Goal: Task Accomplishment & Management: Use online tool/utility

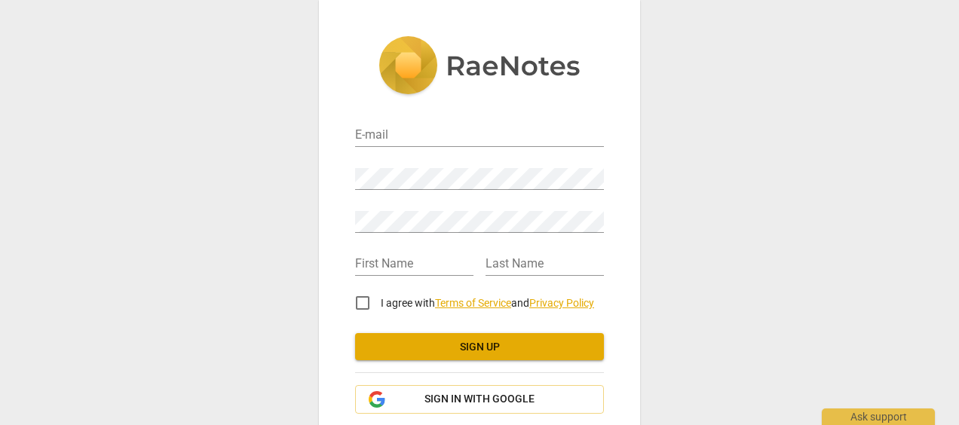
click at [427, 159] on div "Password" at bounding box center [479, 173] width 249 height 34
click at [413, 137] on input "email" at bounding box center [479, 136] width 249 height 22
type input "[PERSON_NAME][EMAIL_ADDRESS][DOMAIN_NAME]"
type input "[PERSON_NAME]"
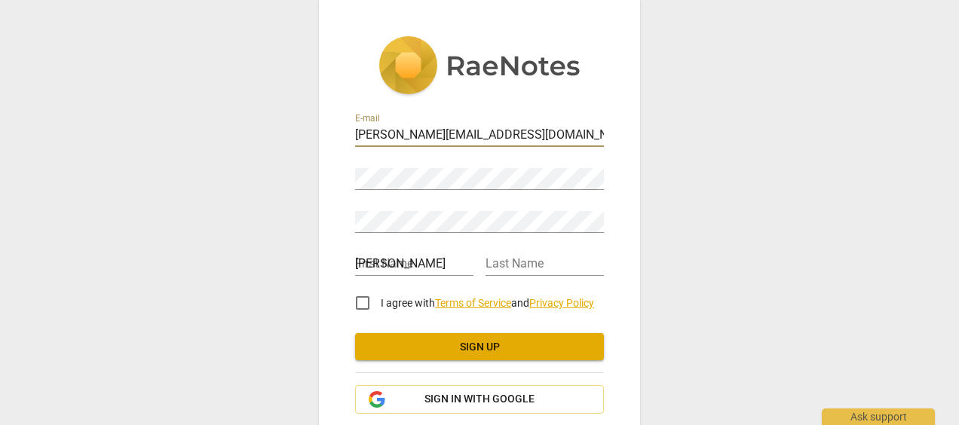
type input "[PERSON_NAME]"
type input "[EMAIL_ADDRESS][DOMAIN_NAME]"
click at [460, 406] on span "Sign in with Google" at bounding box center [479, 399] width 110 height 15
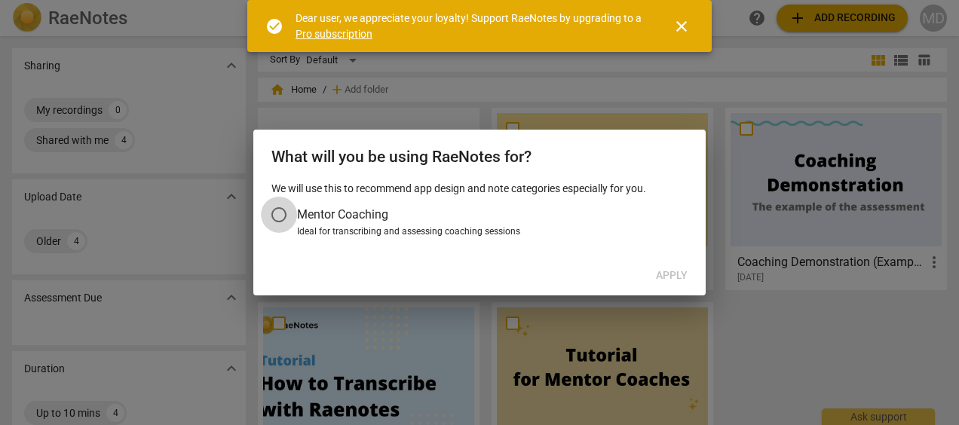
click at [284, 215] on input "Mentor Coaching" at bounding box center [279, 215] width 36 height 36
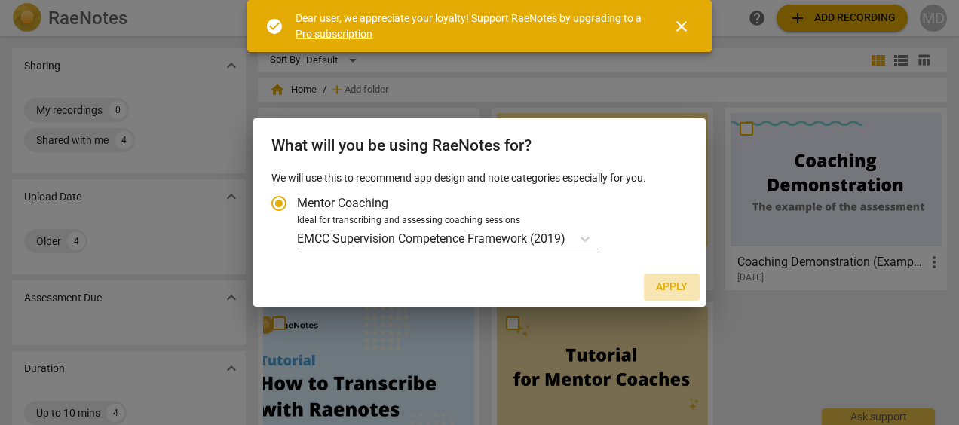
click at [675, 285] on span "Apply" at bounding box center [672, 287] width 32 height 15
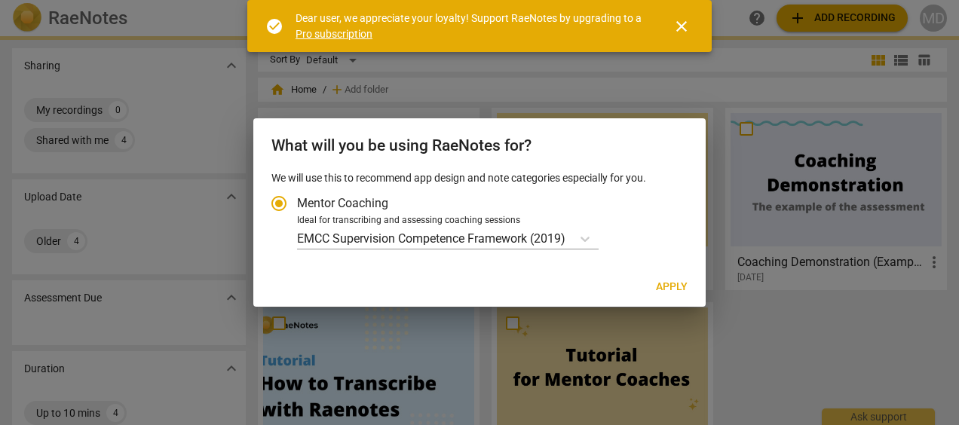
radio input "false"
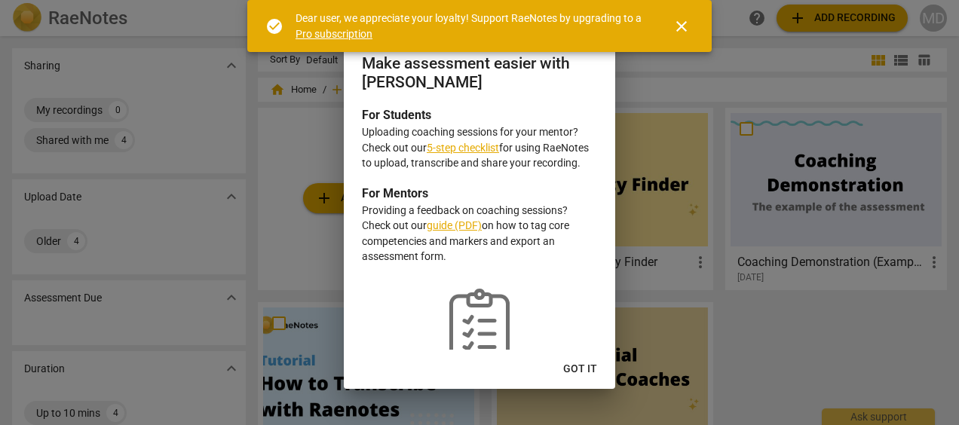
click at [578, 363] on span "Got it" at bounding box center [580, 369] width 34 height 15
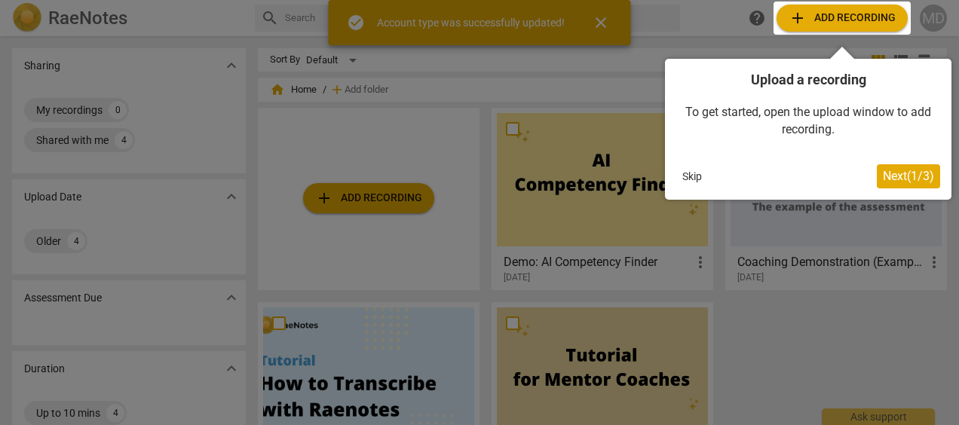
click at [831, 17] on div at bounding box center [842, 18] width 137 height 33
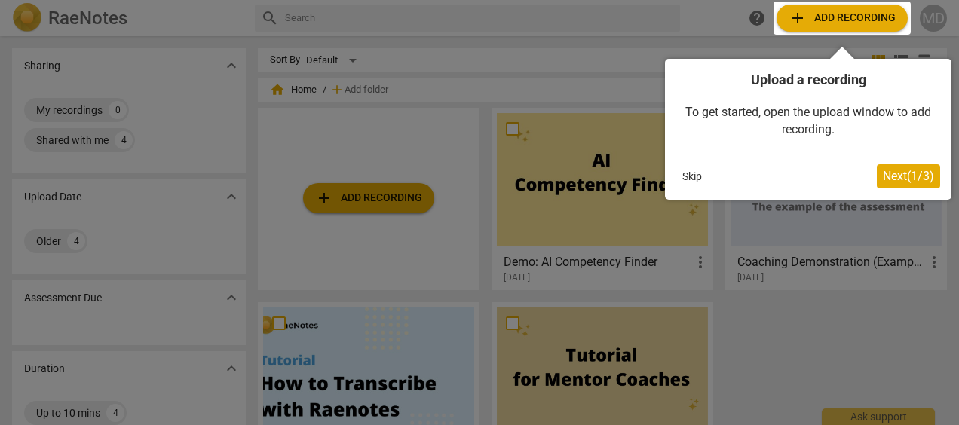
click at [895, 174] on span "Next ( 1 / 3 )" at bounding box center [908, 176] width 51 height 14
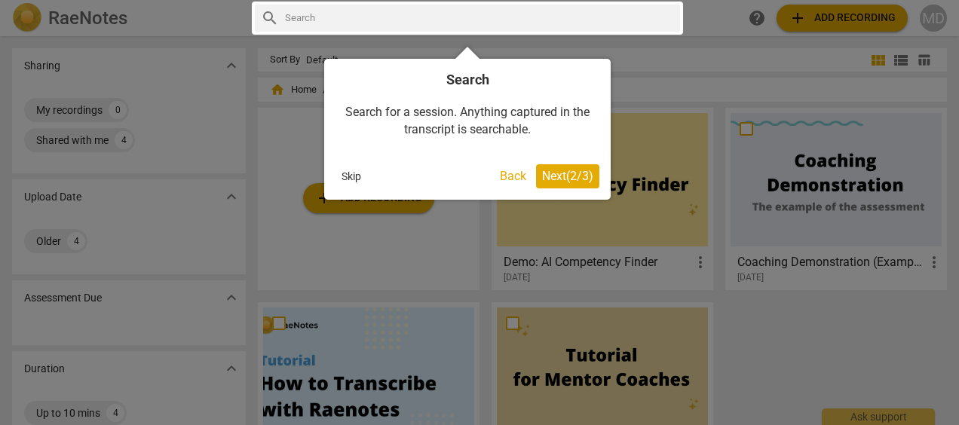
click at [585, 173] on span "Next ( 2 / 3 )" at bounding box center [567, 176] width 51 height 14
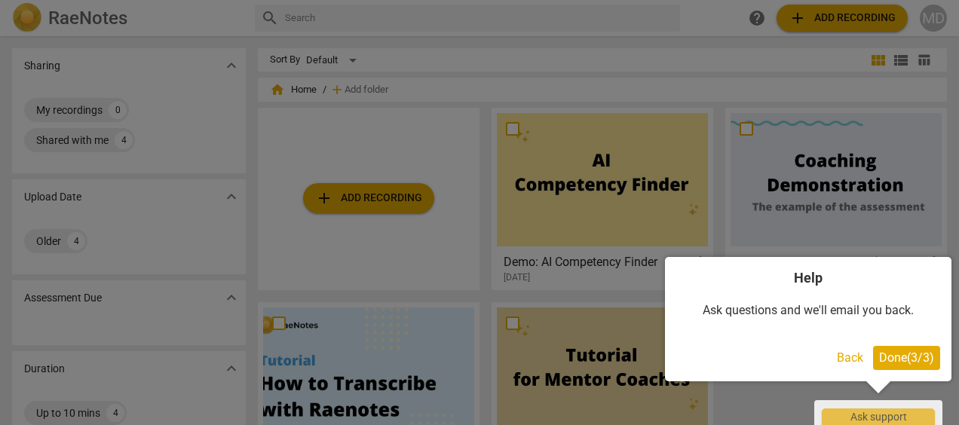
click at [917, 351] on span "Done ( 3 / 3 )" at bounding box center [906, 358] width 55 height 14
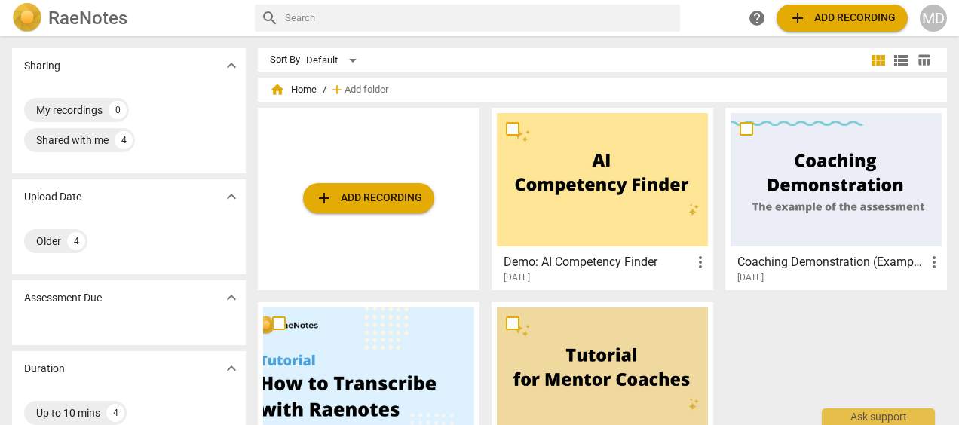
click at [838, 14] on span "add Add recording" at bounding box center [842, 18] width 107 height 18
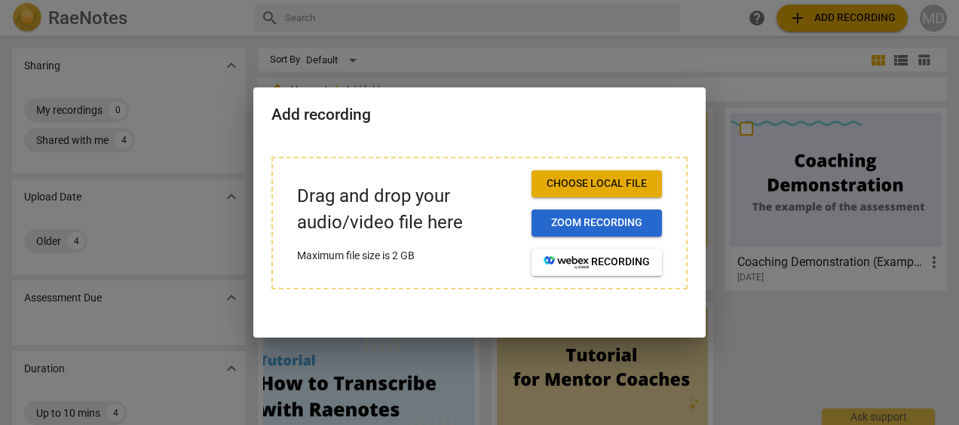
click at [603, 220] on span "Zoom recording" at bounding box center [597, 223] width 106 height 15
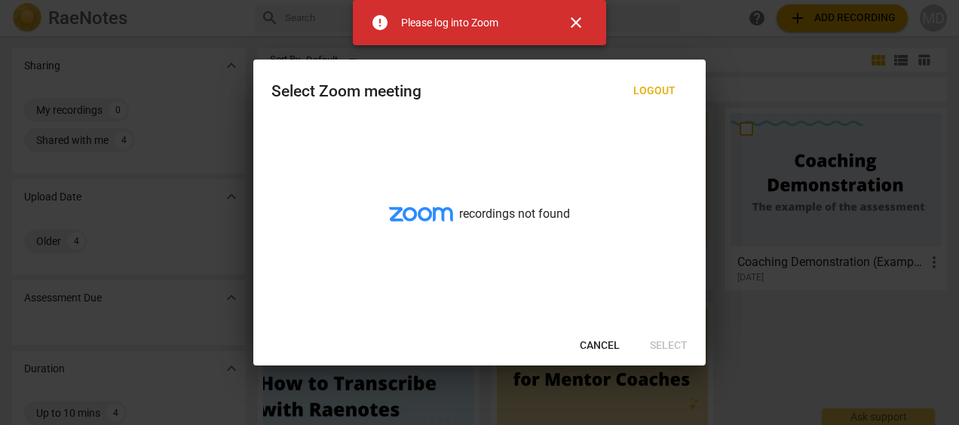
click at [599, 337] on button "Cancel" at bounding box center [600, 346] width 64 height 27
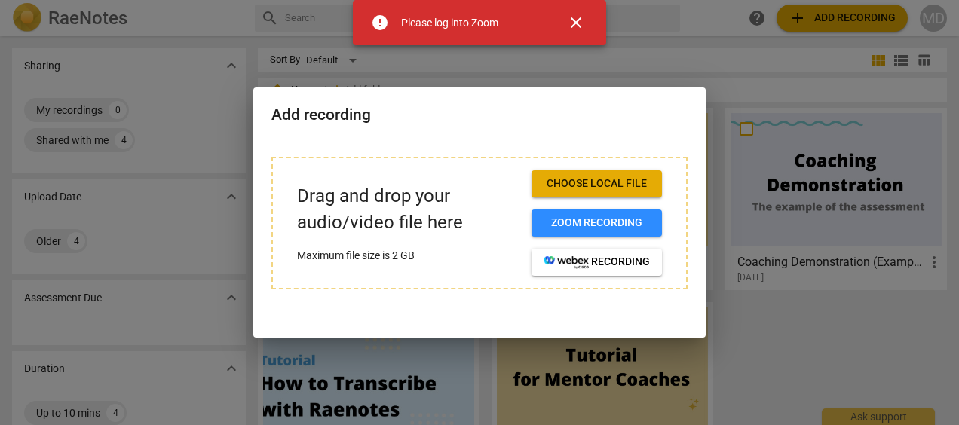
click at [599, 183] on span "Choose local file" at bounding box center [597, 183] width 106 height 15
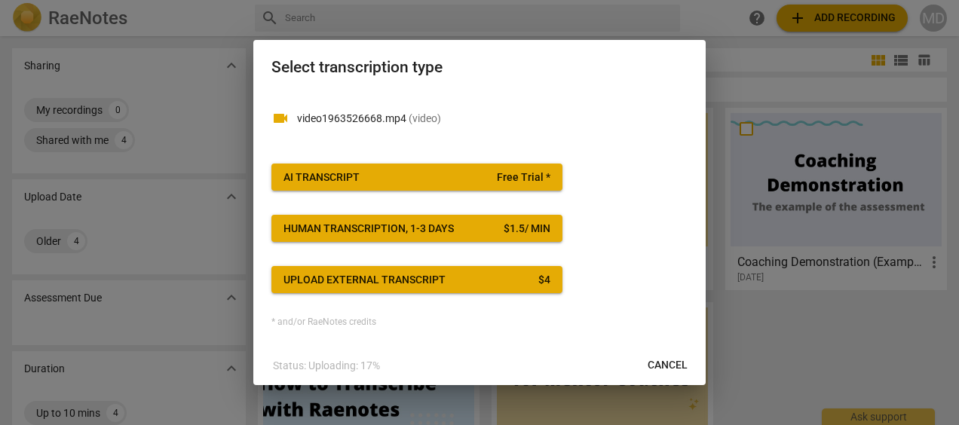
click at [418, 179] on span "AI Transcript Free Trial *" at bounding box center [416, 177] width 267 height 15
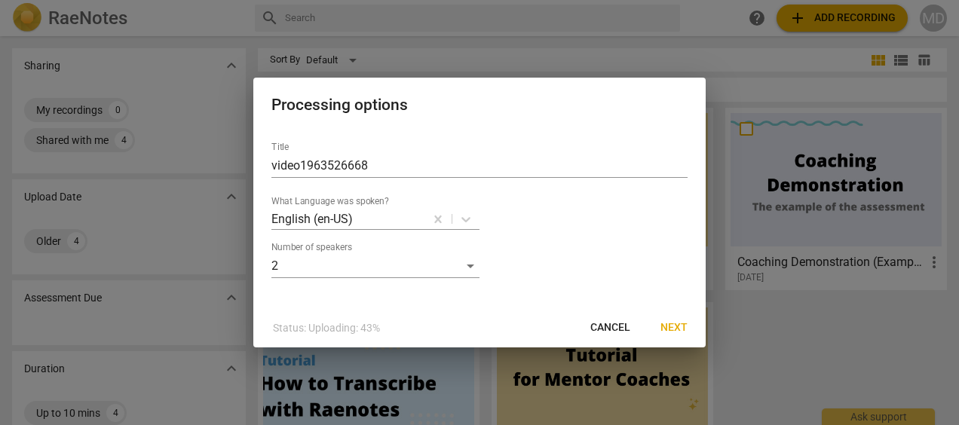
click at [672, 332] on span "Next" at bounding box center [673, 327] width 27 height 15
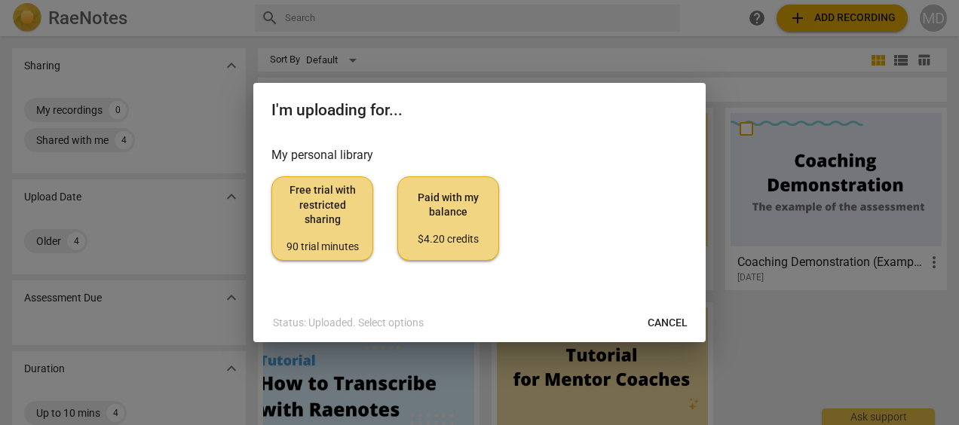
click at [336, 220] on span "Free trial with restricted sharing 90 trial minutes" at bounding box center [322, 218] width 76 height 71
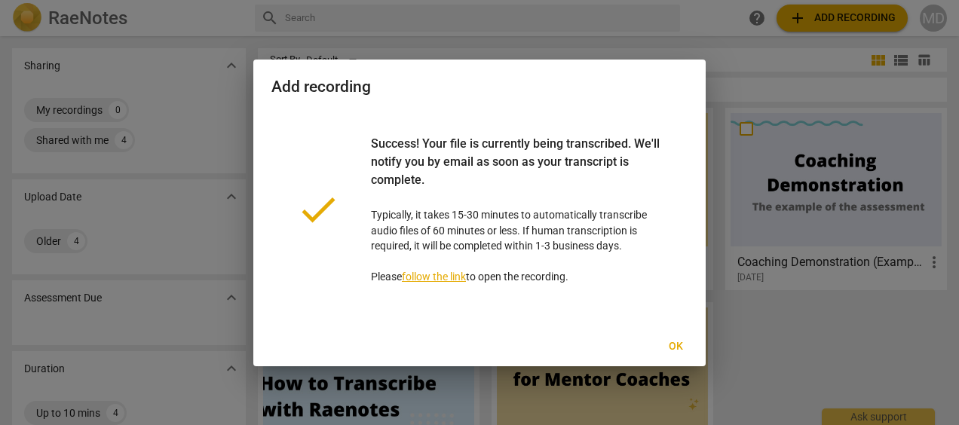
click at [449, 283] on p "Success! Your file is currently being transcribed. We'll notify you by email as…" at bounding box center [517, 210] width 293 height 150
click at [446, 280] on link "follow the link" at bounding box center [434, 277] width 64 height 12
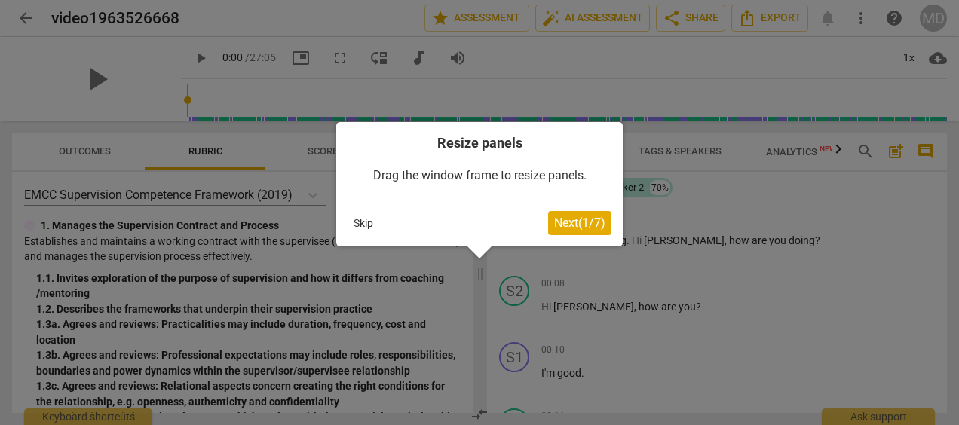
click at [360, 225] on button "Skip" at bounding box center [364, 223] width 32 height 23
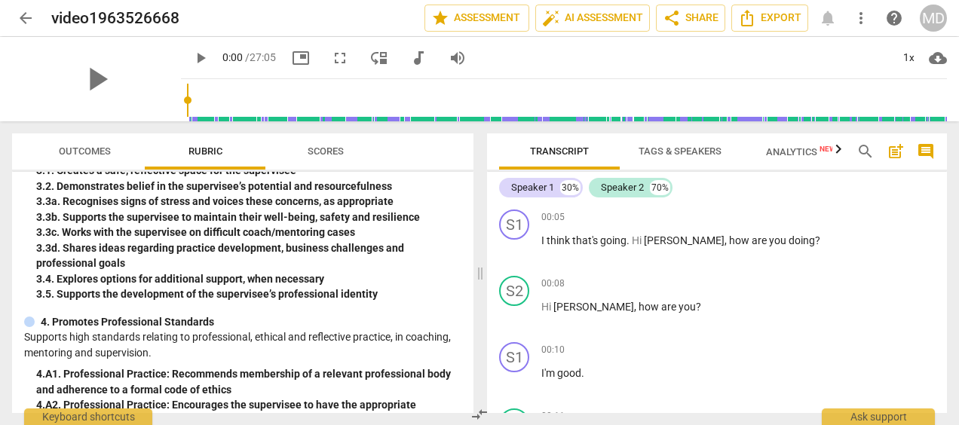
scroll to position [654, 0]
click at [312, 164] on button "Scores" at bounding box center [325, 151] width 121 height 36
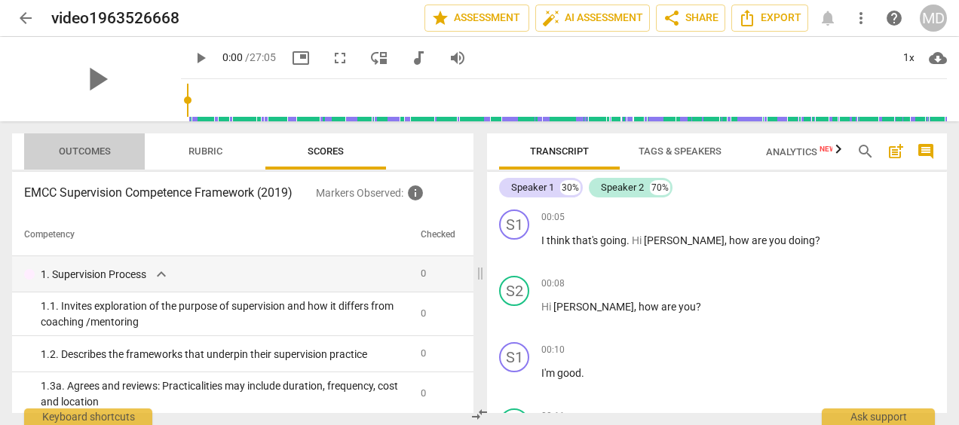
click at [104, 152] on span "Outcomes" at bounding box center [85, 151] width 52 height 11
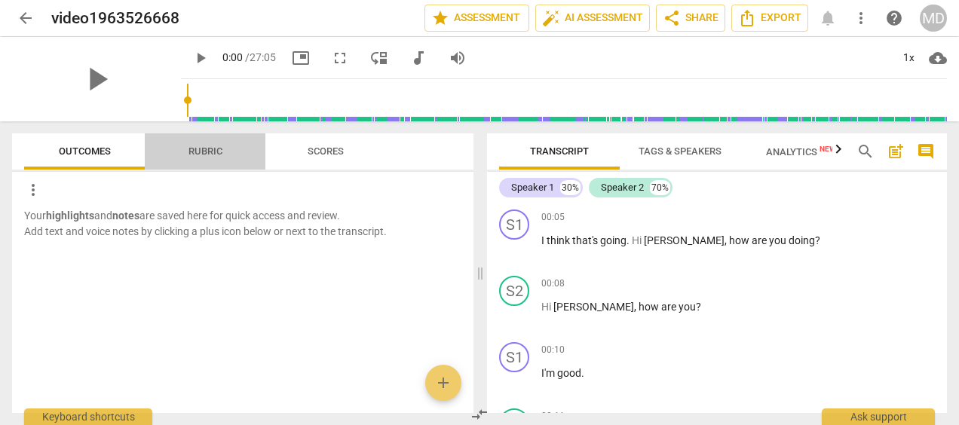
click at [211, 153] on span "Rubric" at bounding box center [205, 151] width 34 height 11
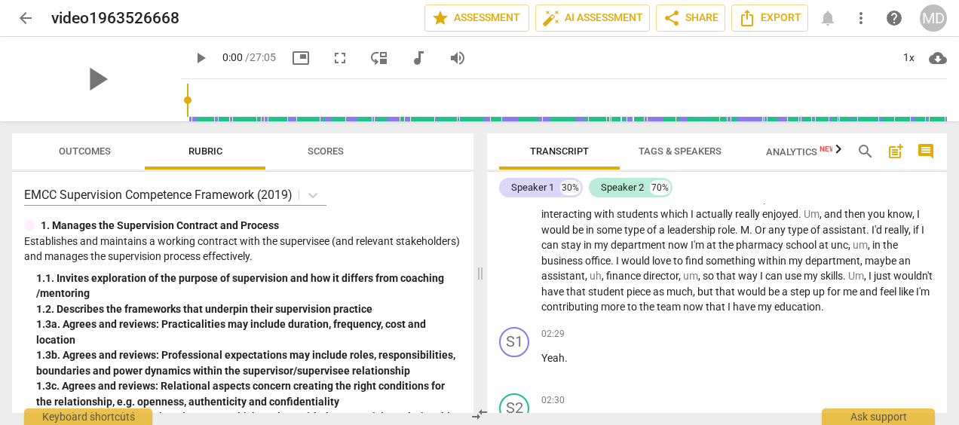
scroll to position [748, 0]
click at [778, 18] on span "Export" at bounding box center [769, 18] width 63 height 18
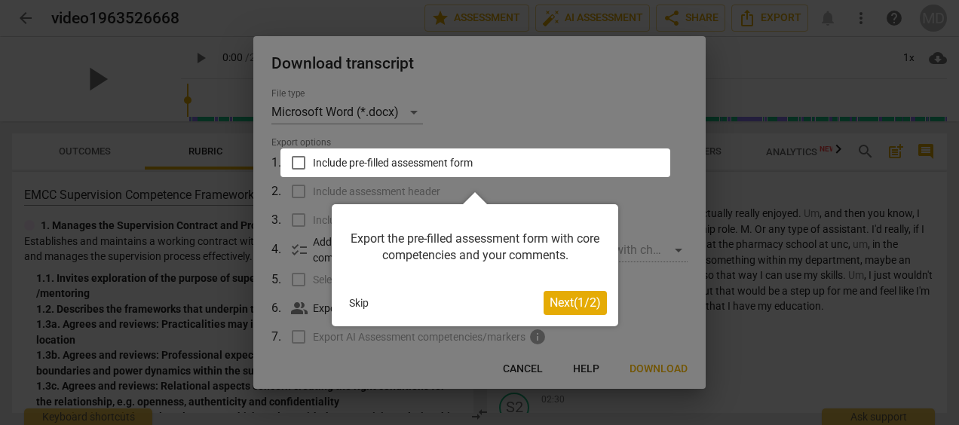
click at [363, 305] on button "Skip" at bounding box center [359, 303] width 32 height 23
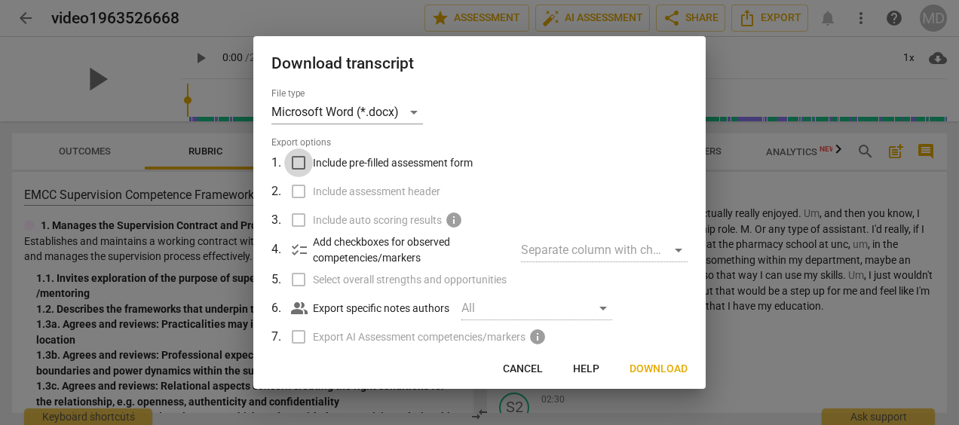
click at [302, 160] on input "Include pre-filled assessment form" at bounding box center [298, 163] width 29 height 29
checkbox input "true"
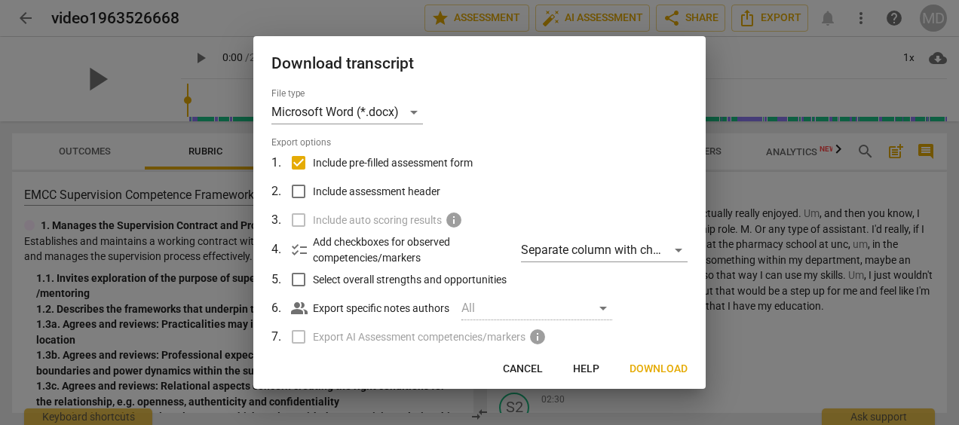
click at [296, 192] on input "Include assessment header" at bounding box center [298, 191] width 29 height 29
checkbox input "true"
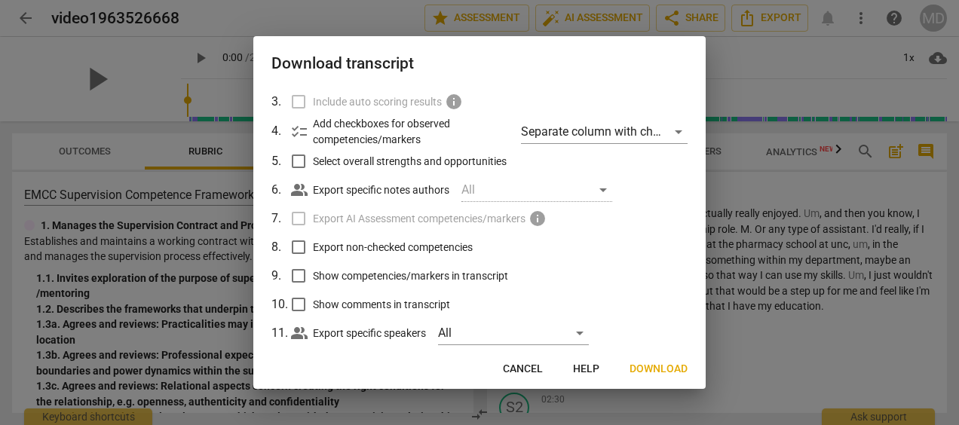
scroll to position [146, 0]
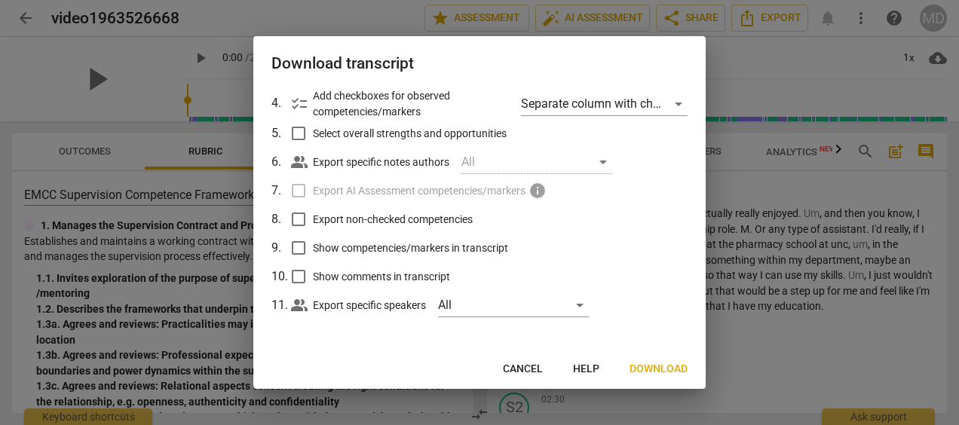
click at [291, 225] on input "Export non-checked competencies" at bounding box center [298, 219] width 29 height 29
checkbox input "true"
click at [291, 250] on input "Show competencies/markers in transcript" at bounding box center [298, 248] width 29 height 29
checkbox input "true"
click at [302, 277] on input "Show comments in transcript" at bounding box center [298, 276] width 29 height 29
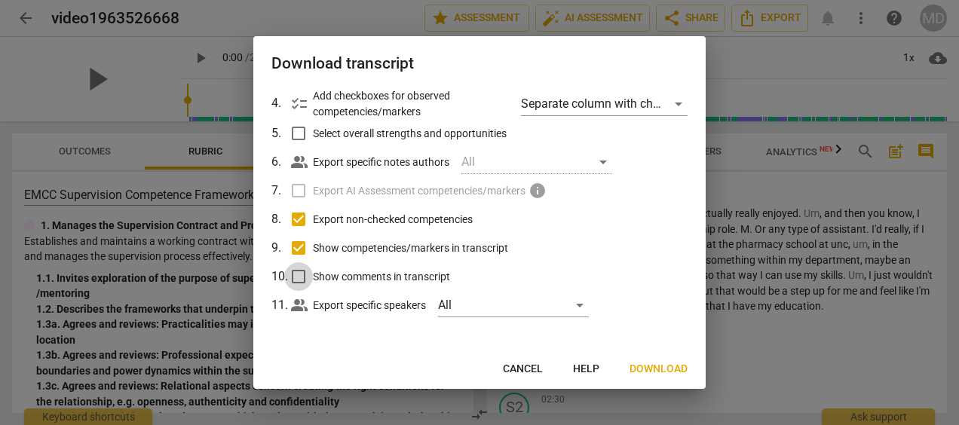
checkbox input "true"
click at [660, 372] on span "Download" at bounding box center [659, 369] width 58 height 15
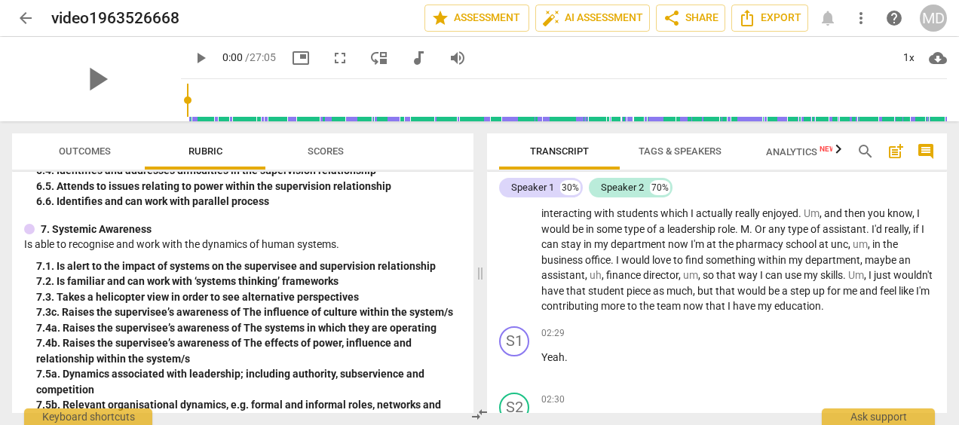
scroll to position [1696, 0]
